Goal: Task Accomplishment & Management: Complete application form

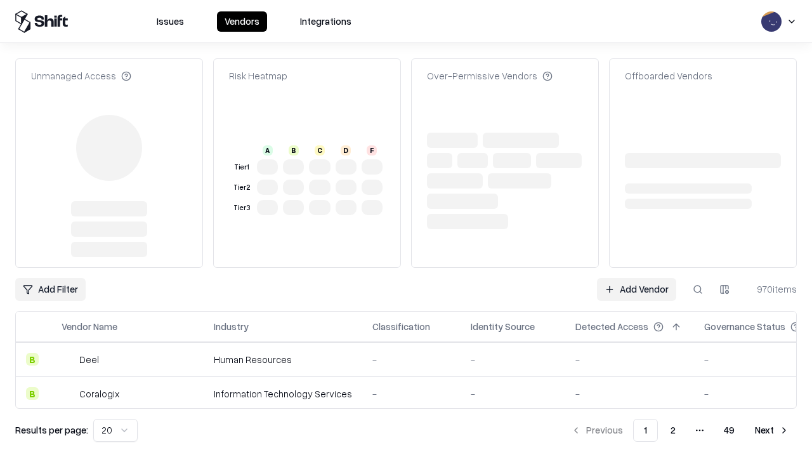
click at [636, 278] on link "Add Vendor" at bounding box center [636, 289] width 79 height 23
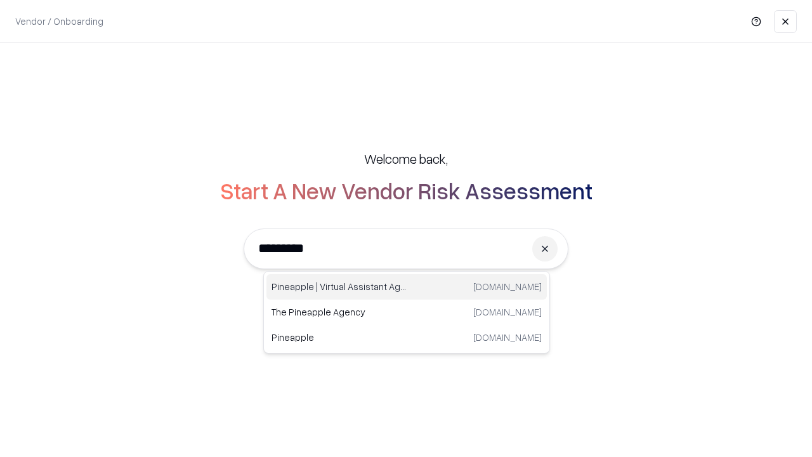
click at [407, 287] on div "Pineapple | Virtual Assistant Agency [DOMAIN_NAME]" at bounding box center [406, 286] width 280 height 25
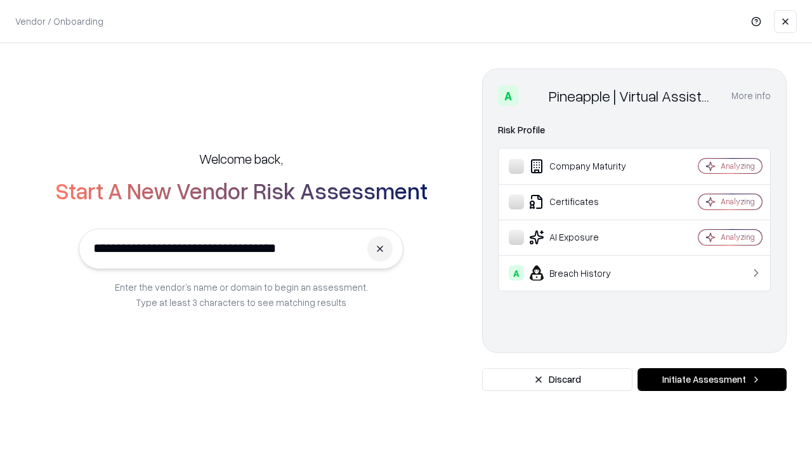
type input "**********"
click at [712, 379] on button "Initiate Assessment" at bounding box center [711, 379] width 149 height 23
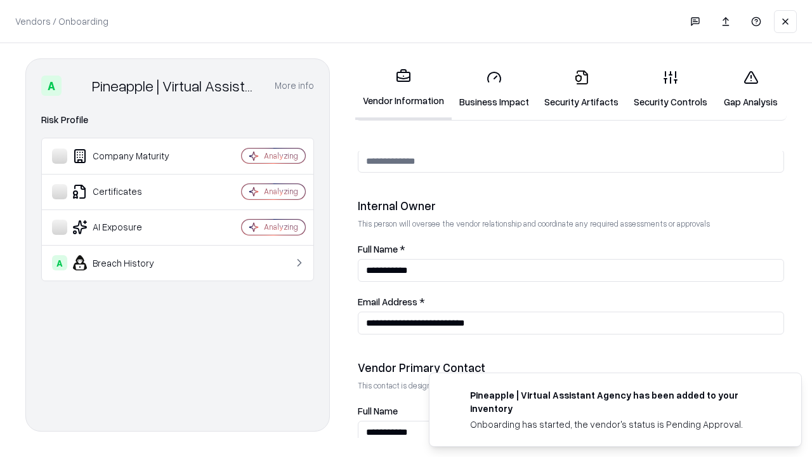
scroll to position [657, 0]
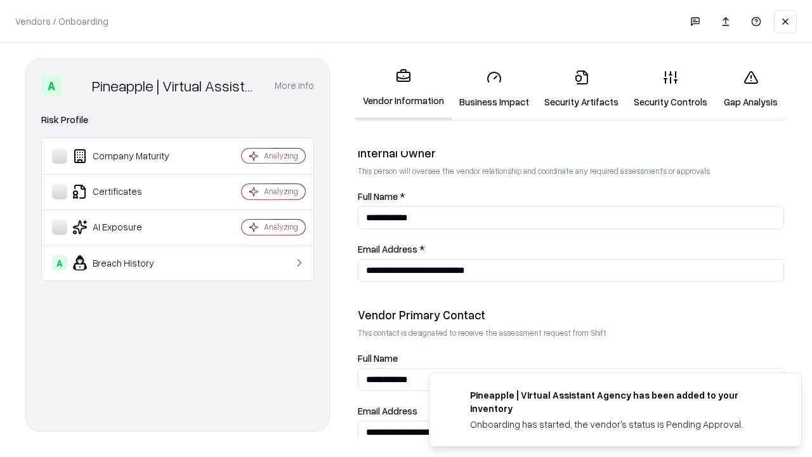
click at [494, 89] on link "Business Impact" at bounding box center [494, 89] width 85 height 59
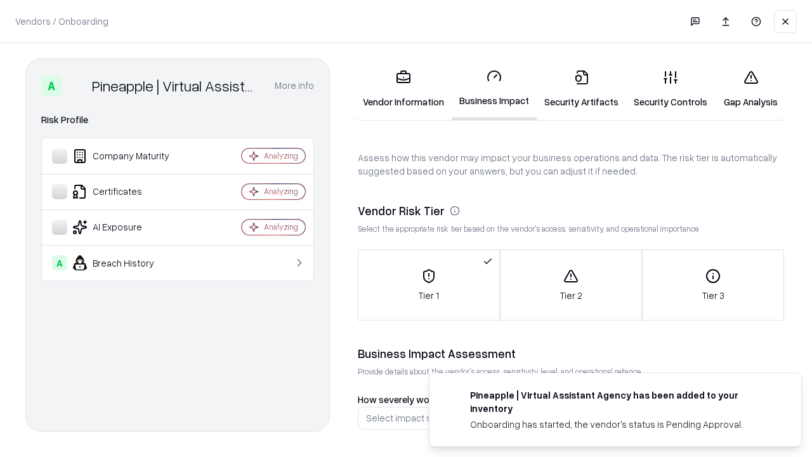
click at [581, 89] on link "Security Artifacts" at bounding box center [581, 89] width 89 height 59
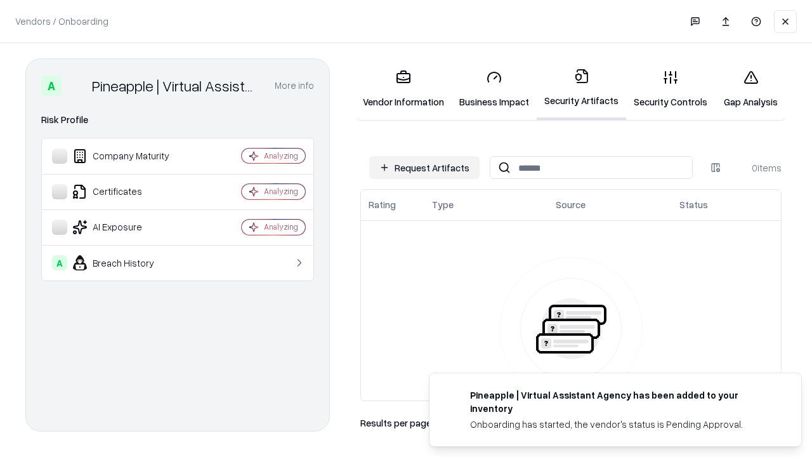
click at [424, 167] on button "Request Artifacts" at bounding box center [424, 167] width 110 height 23
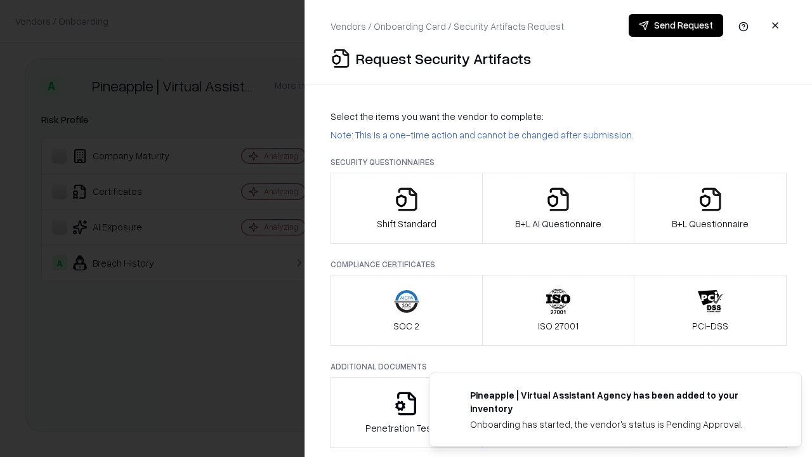
click at [406, 208] on icon "button" at bounding box center [406, 198] width 25 height 25
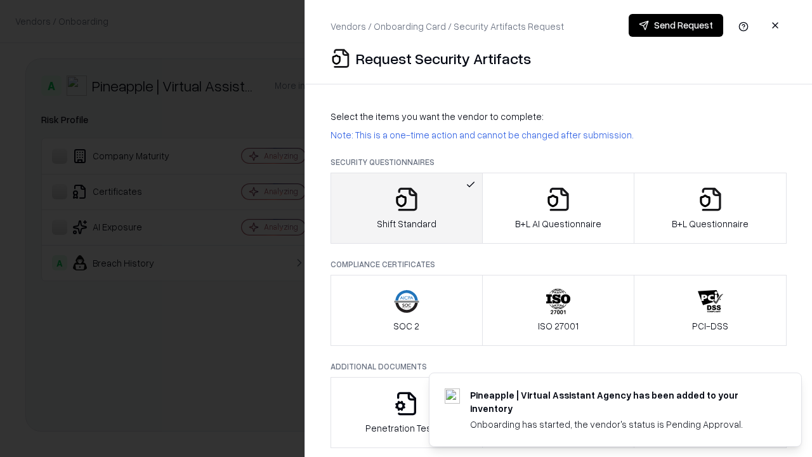
click at [676, 25] on button "Send Request" at bounding box center [676, 25] width 95 height 23
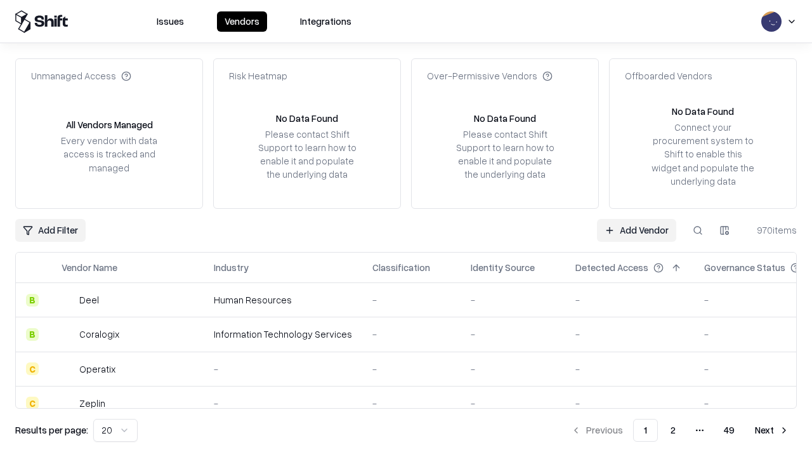
click at [698, 230] on button at bounding box center [697, 230] width 23 height 23
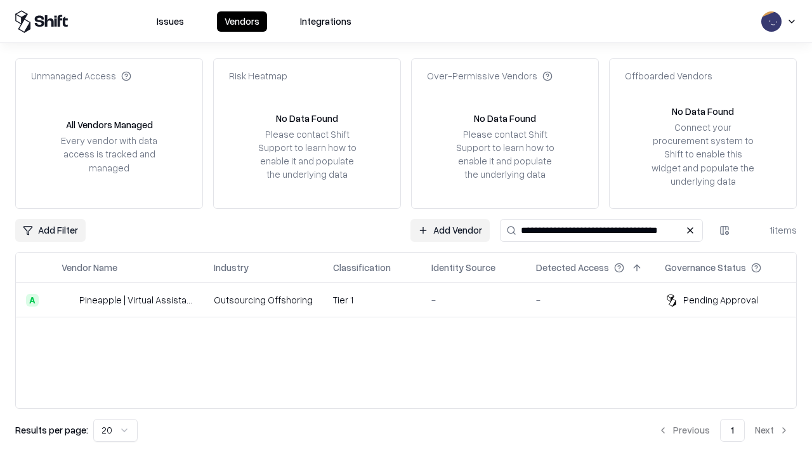
type input "**********"
click at [414, 299] on td "Tier 1" at bounding box center [372, 300] width 98 height 34
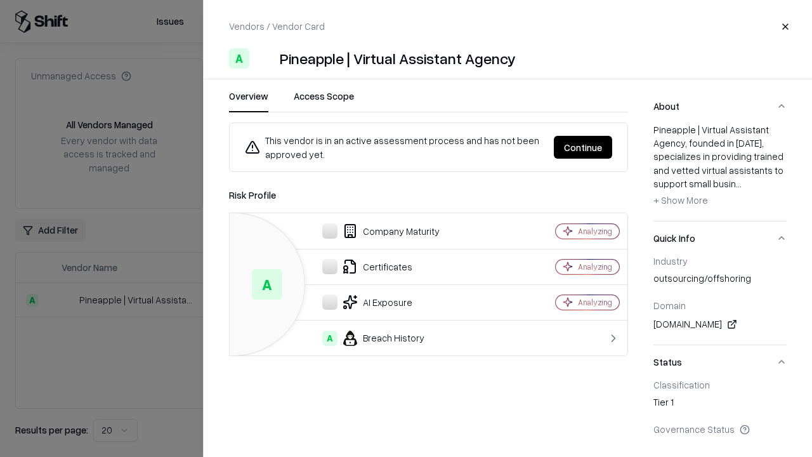
click at [583, 147] on button "Continue" at bounding box center [583, 147] width 58 height 23
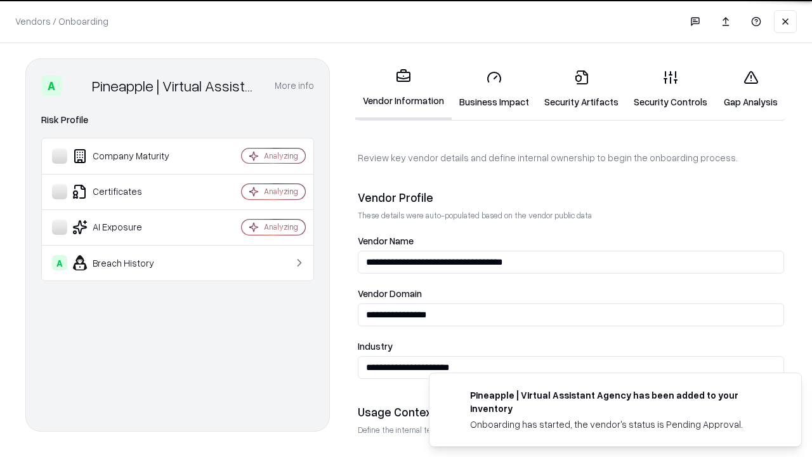
click at [581, 89] on link "Security Artifacts" at bounding box center [581, 89] width 89 height 59
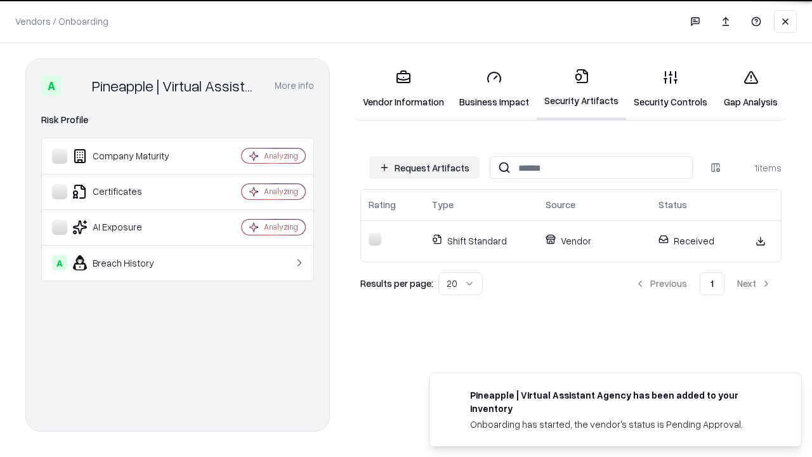
click at [750, 89] on link "Gap Analysis" at bounding box center [751, 89] width 72 height 59
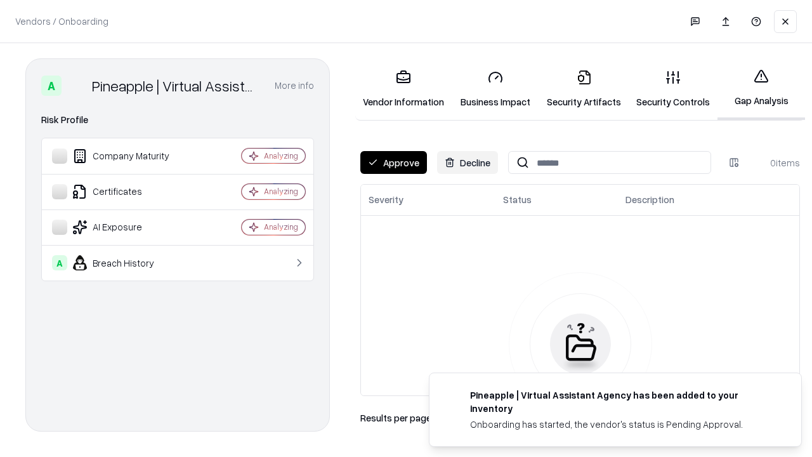
click at [393, 162] on button "Approve" at bounding box center [393, 162] width 67 height 23
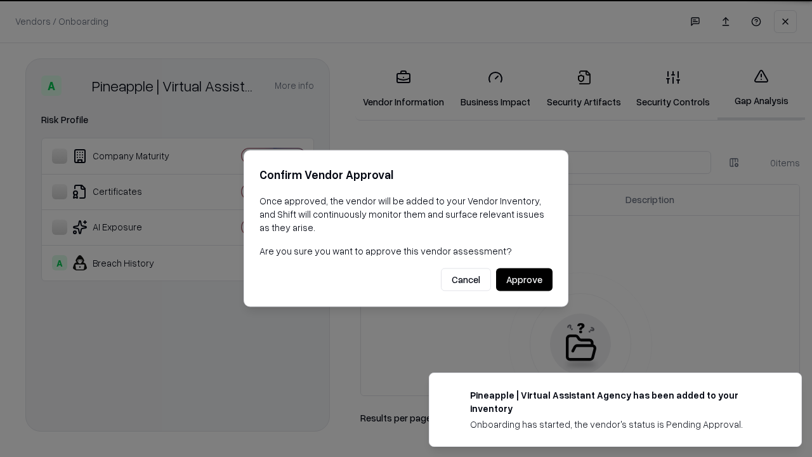
click at [524, 279] on button "Approve" at bounding box center [524, 279] width 56 height 23
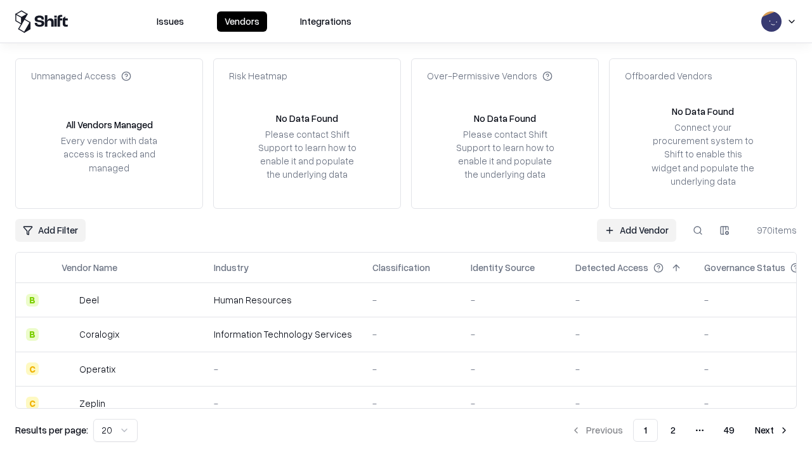
type input "**********"
click at [636, 230] on link "Add Vendor" at bounding box center [636, 230] width 79 height 23
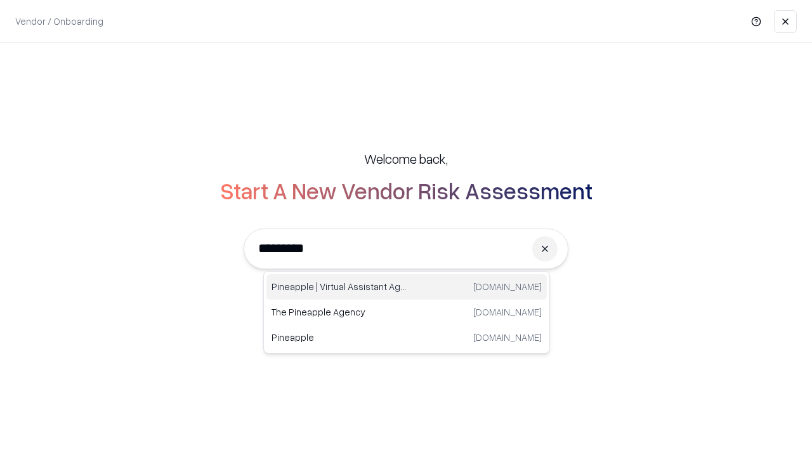
click at [407, 287] on div "Pineapple | Virtual Assistant Agency [DOMAIN_NAME]" at bounding box center [406, 286] width 280 height 25
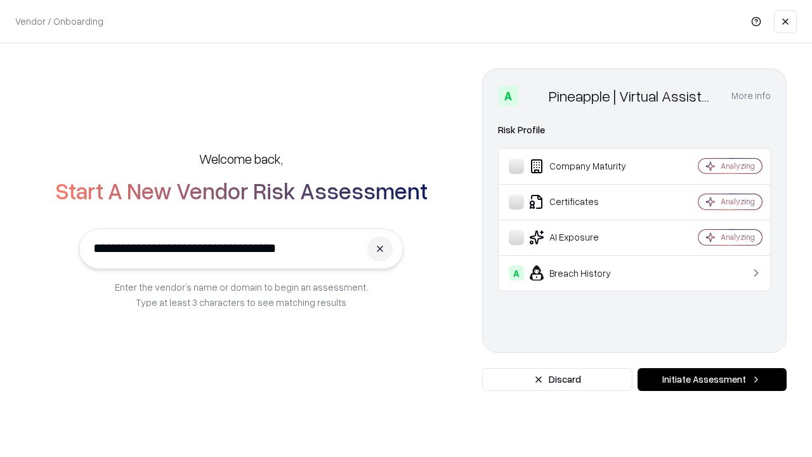
type input "**********"
click at [712, 379] on button "Initiate Assessment" at bounding box center [711, 379] width 149 height 23
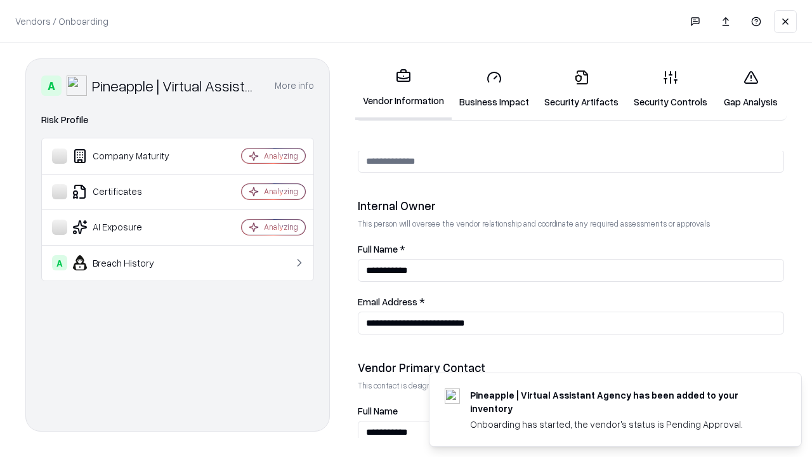
scroll to position [657, 0]
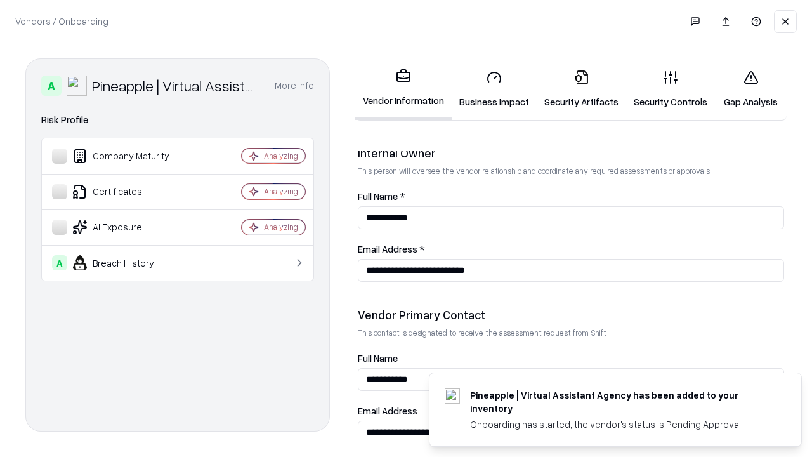
click at [750, 89] on link "Gap Analysis" at bounding box center [751, 89] width 72 height 59
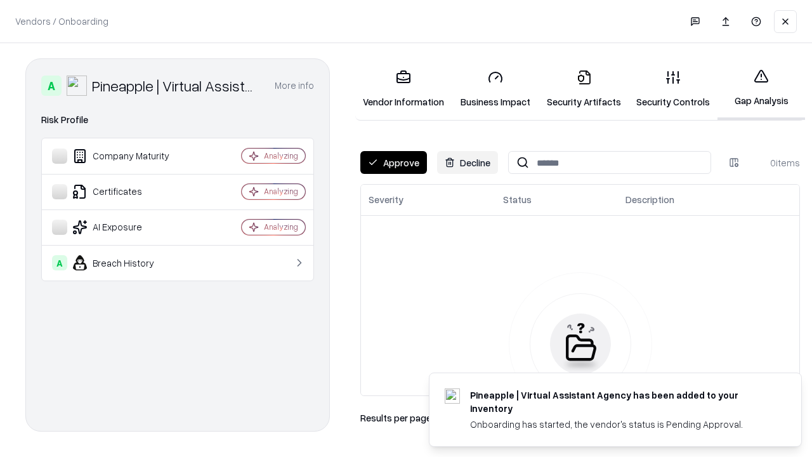
click at [393, 162] on button "Approve" at bounding box center [393, 162] width 67 height 23
